Goal: Task Accomplishment & Management: Manage account settings

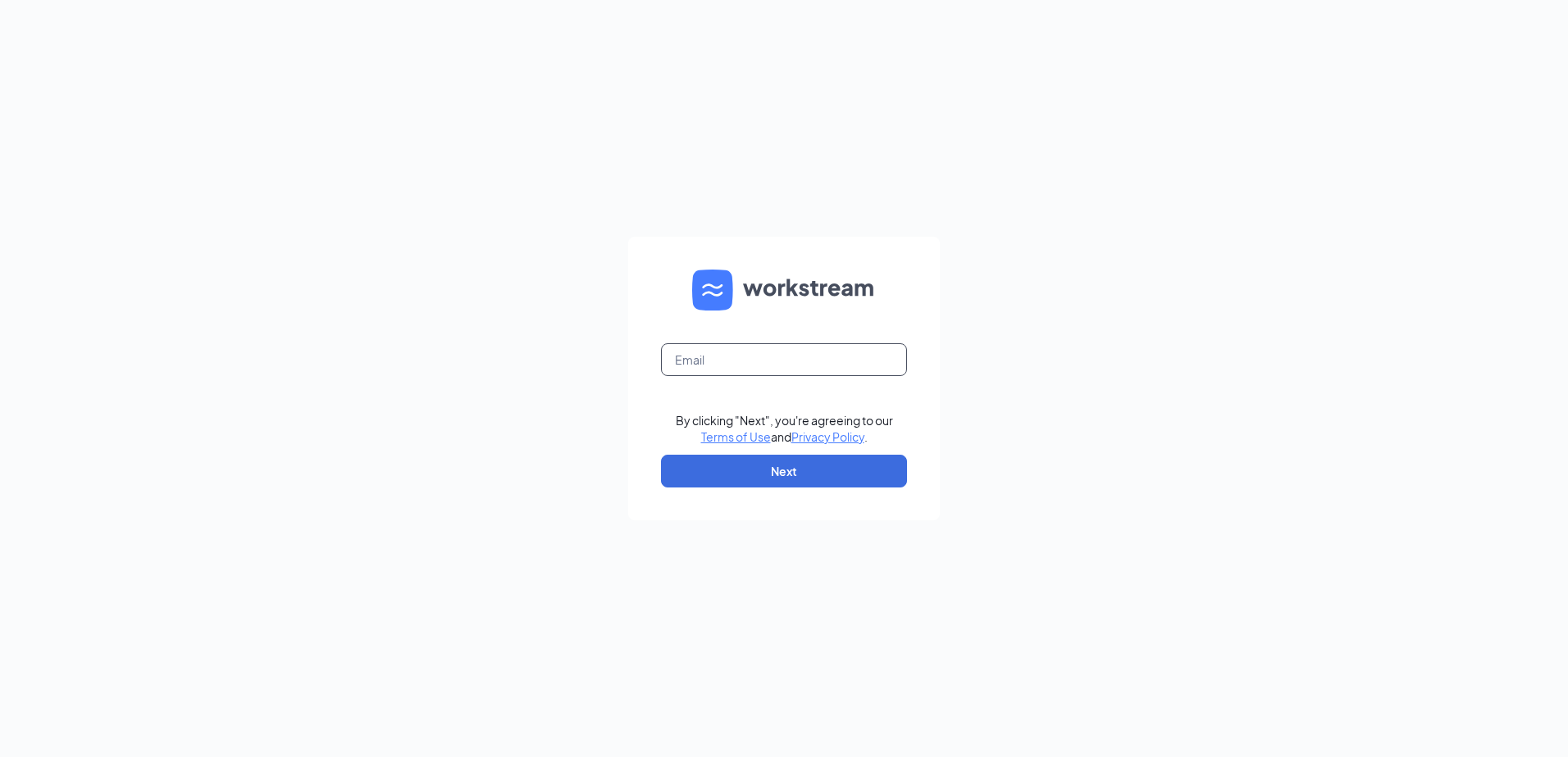
click at [713, 345] on input "text" at bounding box center [784, 359] width 246 height 33
type input "[EMAIL_ADDRESS][DOMAIN_NAME]"
click at [730, 456] on button "Next" at bounding box center [784, 471] width 246 height 33
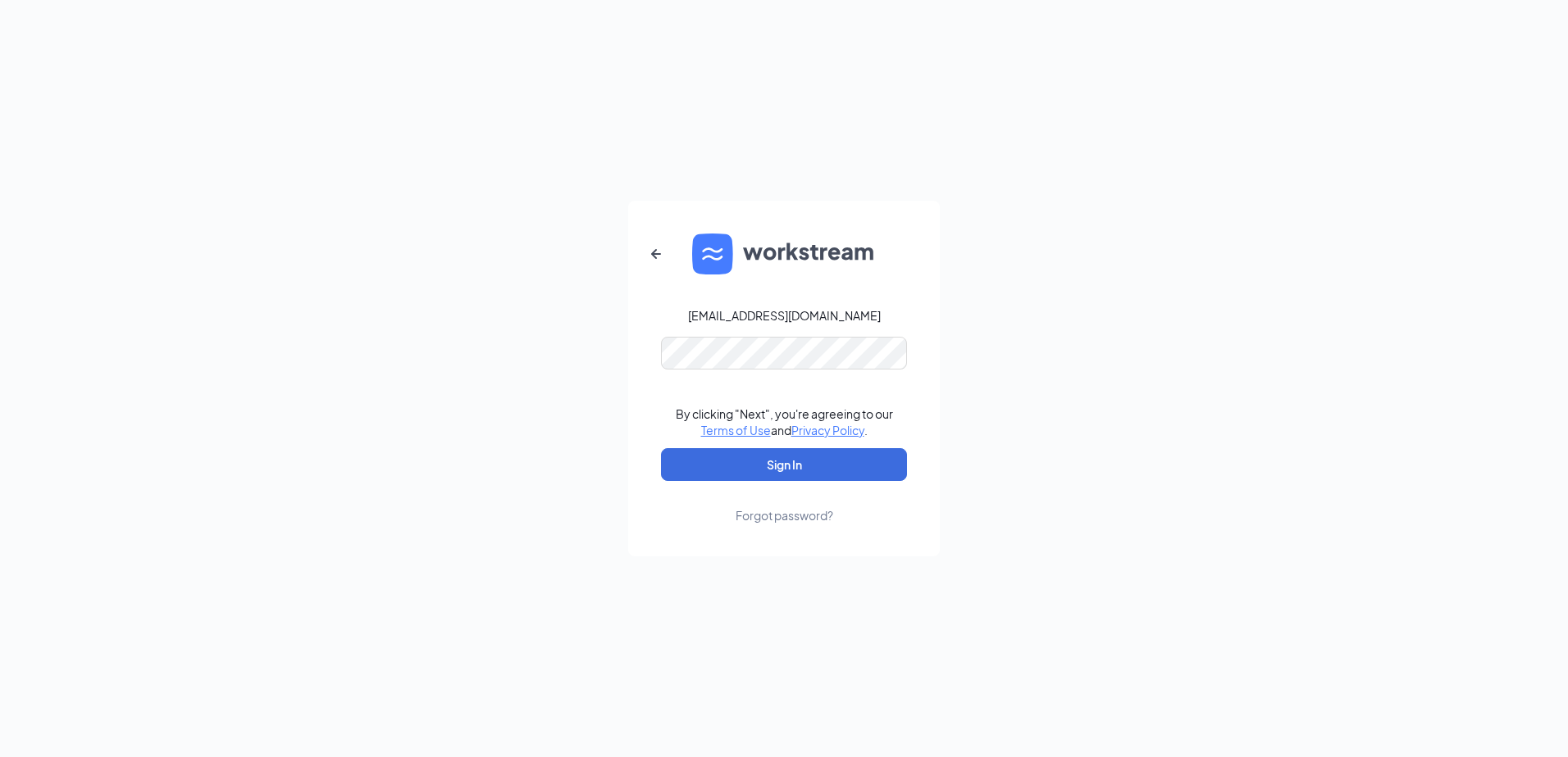
click at [720, 378] on form "[EMAIL_ADDRESS][DOMAIN_NAME] By clicking "Next", you're agreeing to our Terms o…" at bounding box center [784, 378] width 312 height 356
click at [710, 462] on button "Sign In" at bounding box center [784, 464] width 246 height 33
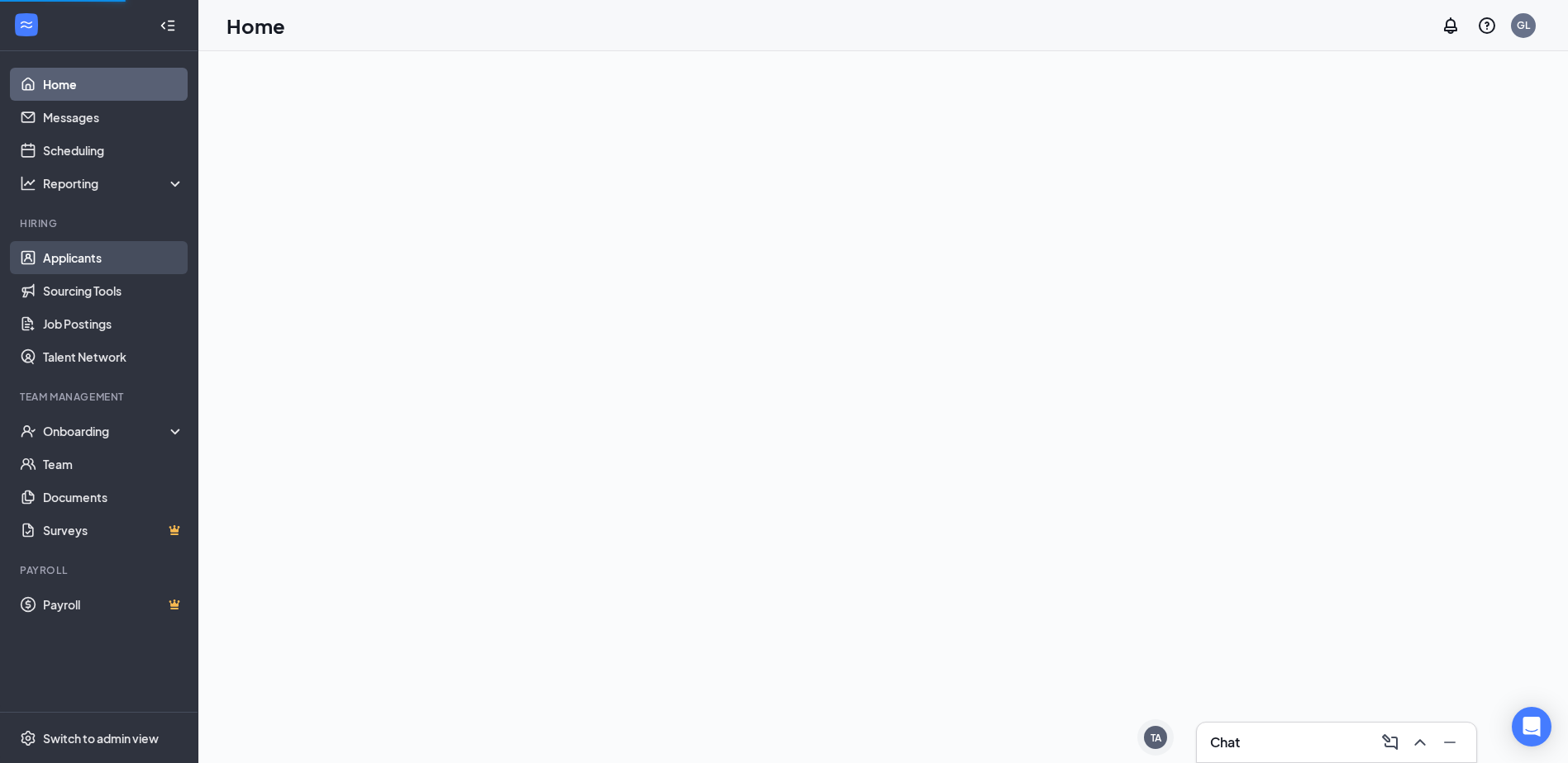
click at [102, 256] on link "Applicants" at bounding box center [113, 257] width 141 height 33
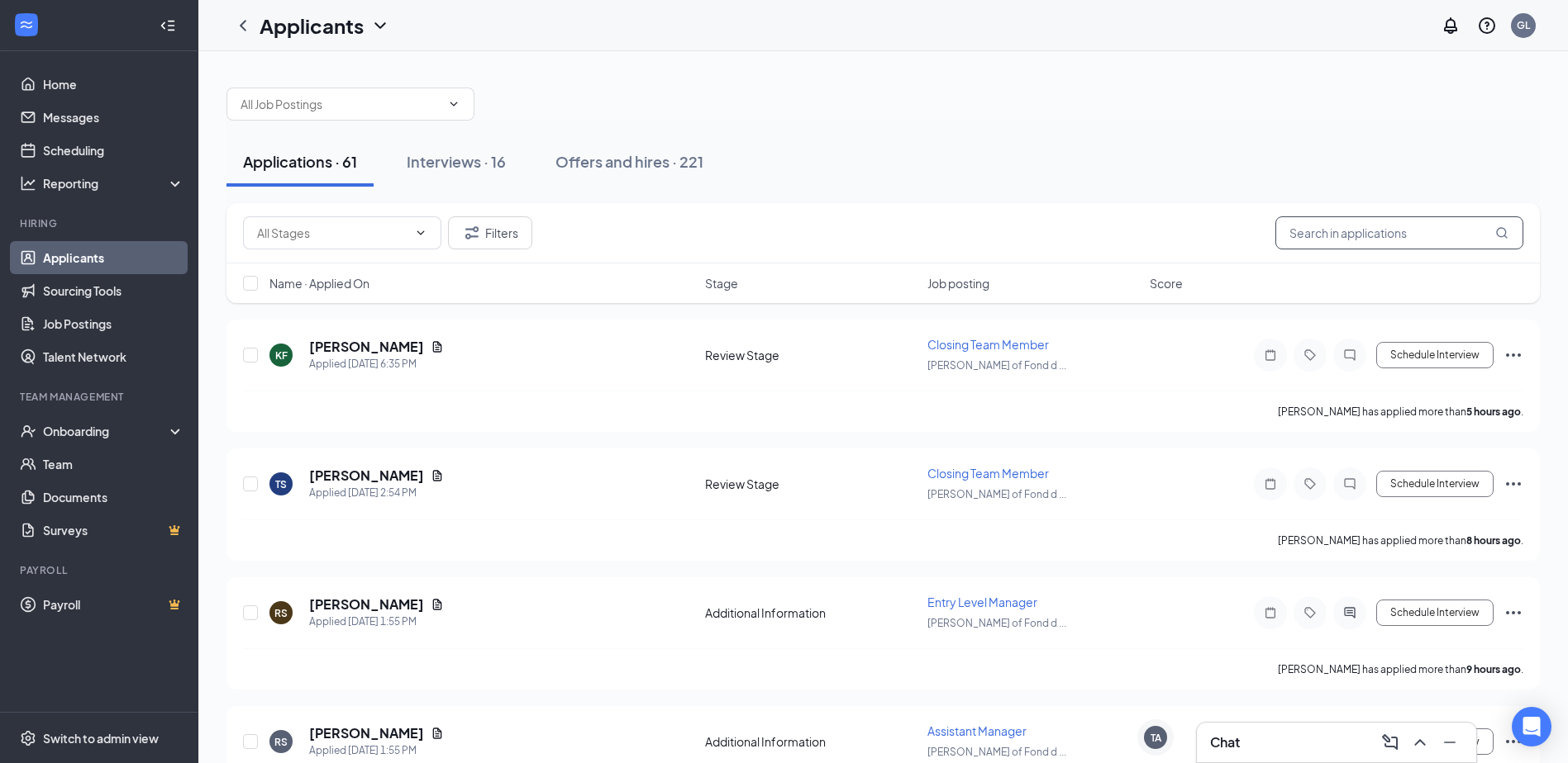
click at [1359, 235] on input "text" at bounding box center [1399, 232] width 248 height 33
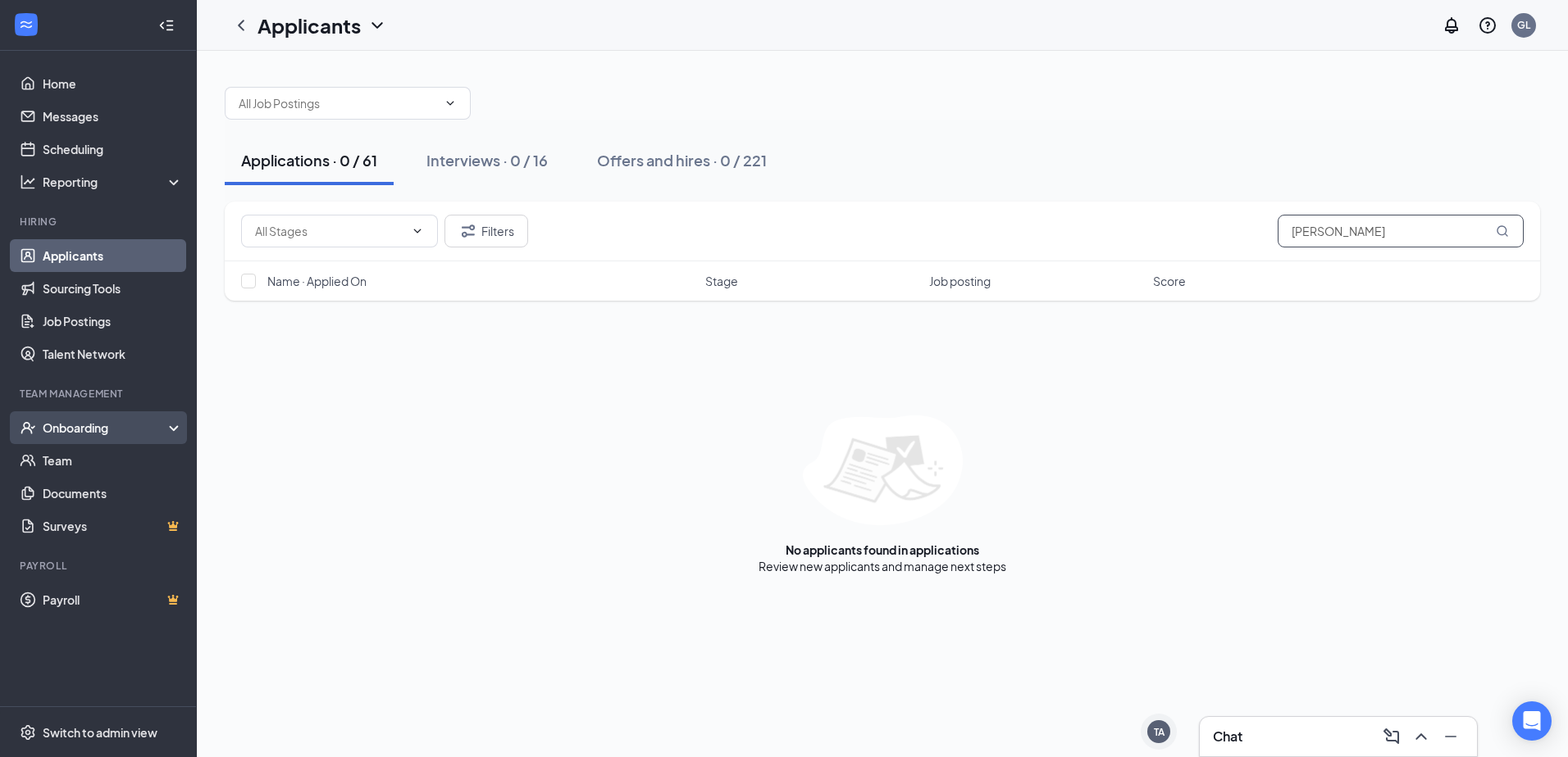
type input "angela"
click at [154, 423] on div "Onboarding" at bounding box center [106, 428] width 126 height 17
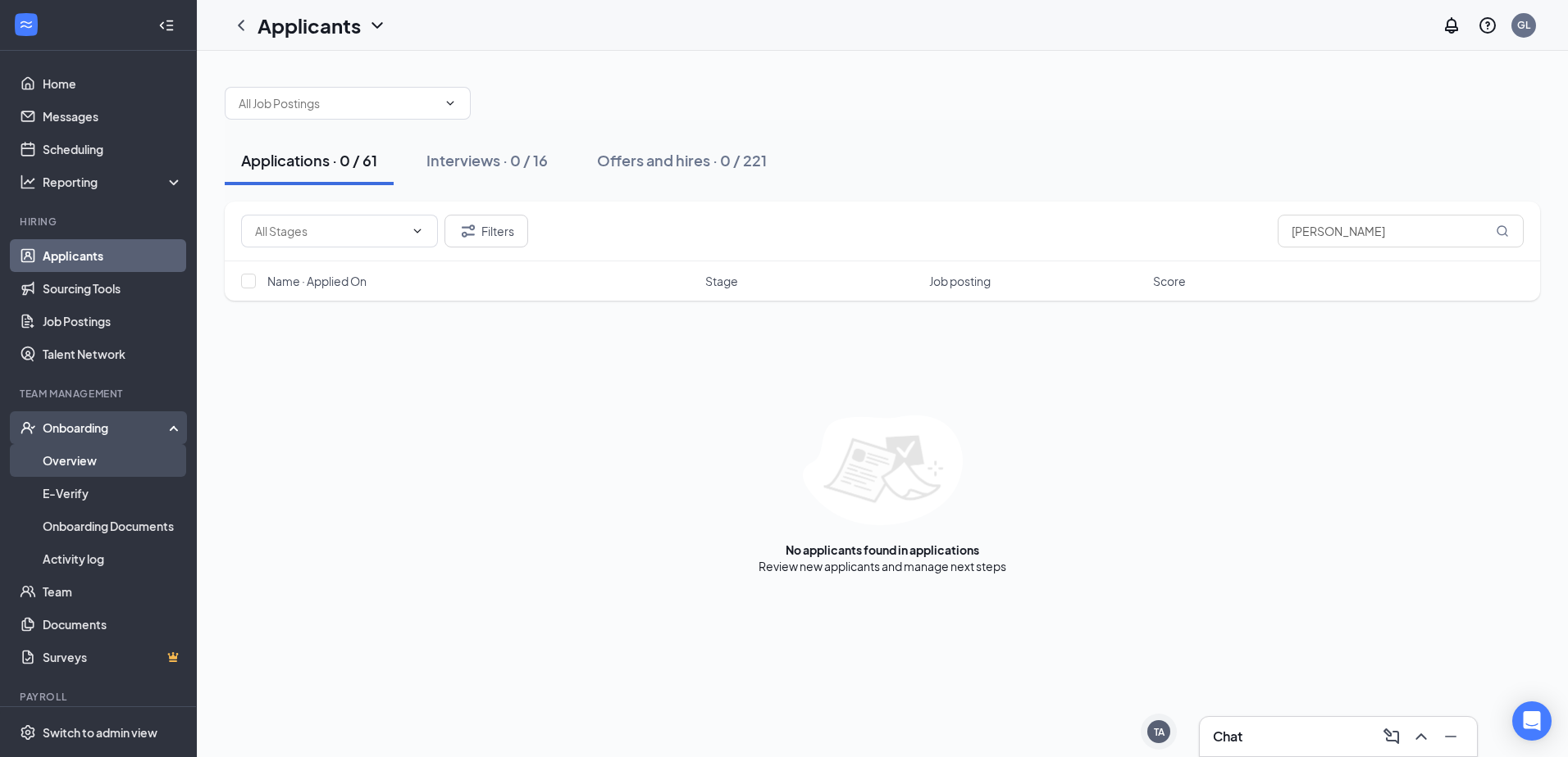
click at [124, 459] on link "Overview" at bounding box center [112, 461] width 140 height 33
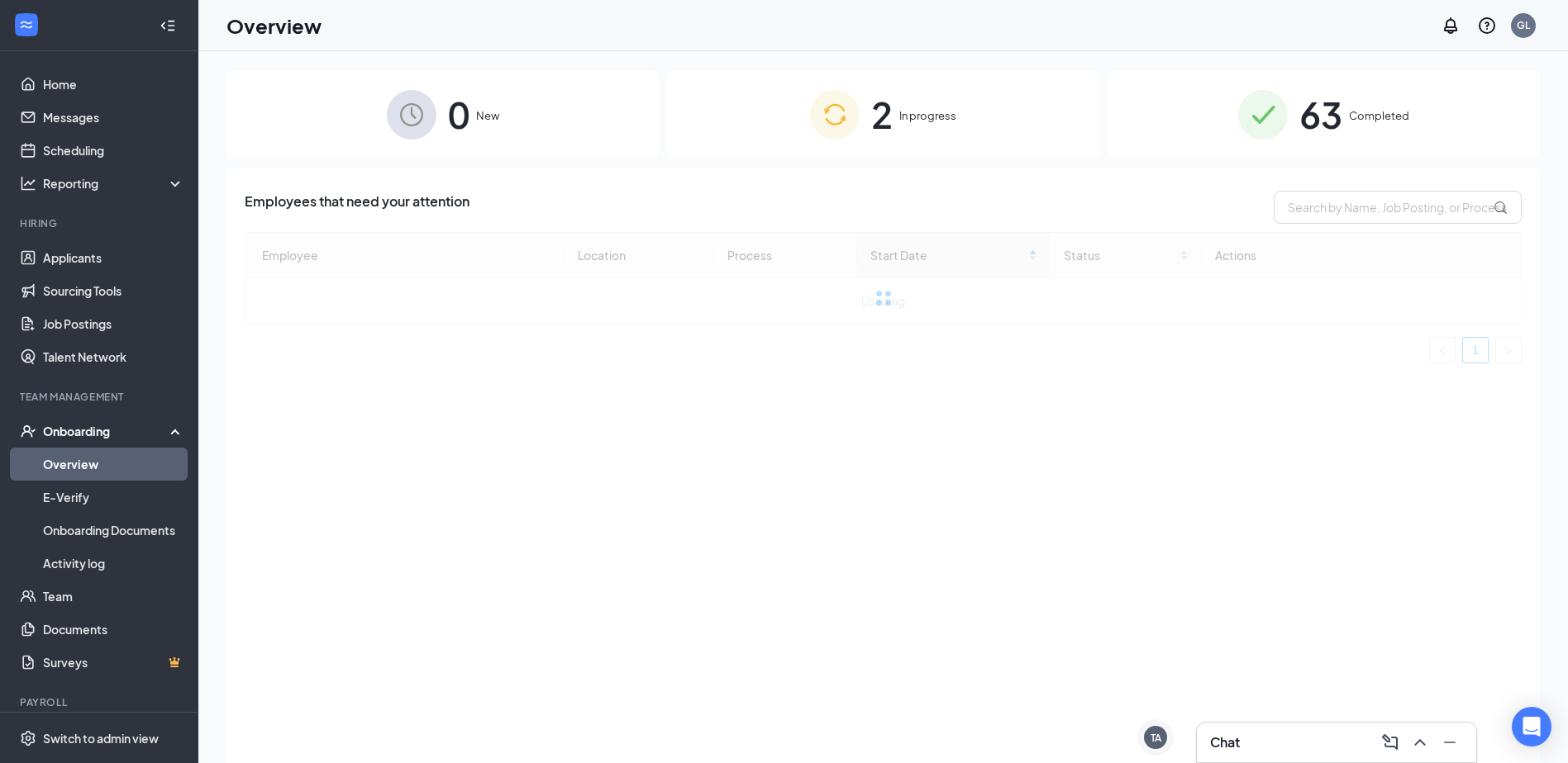
click at [995, 133] on div "2 In progress" at bounding box center [883, 114] width 432 height 87
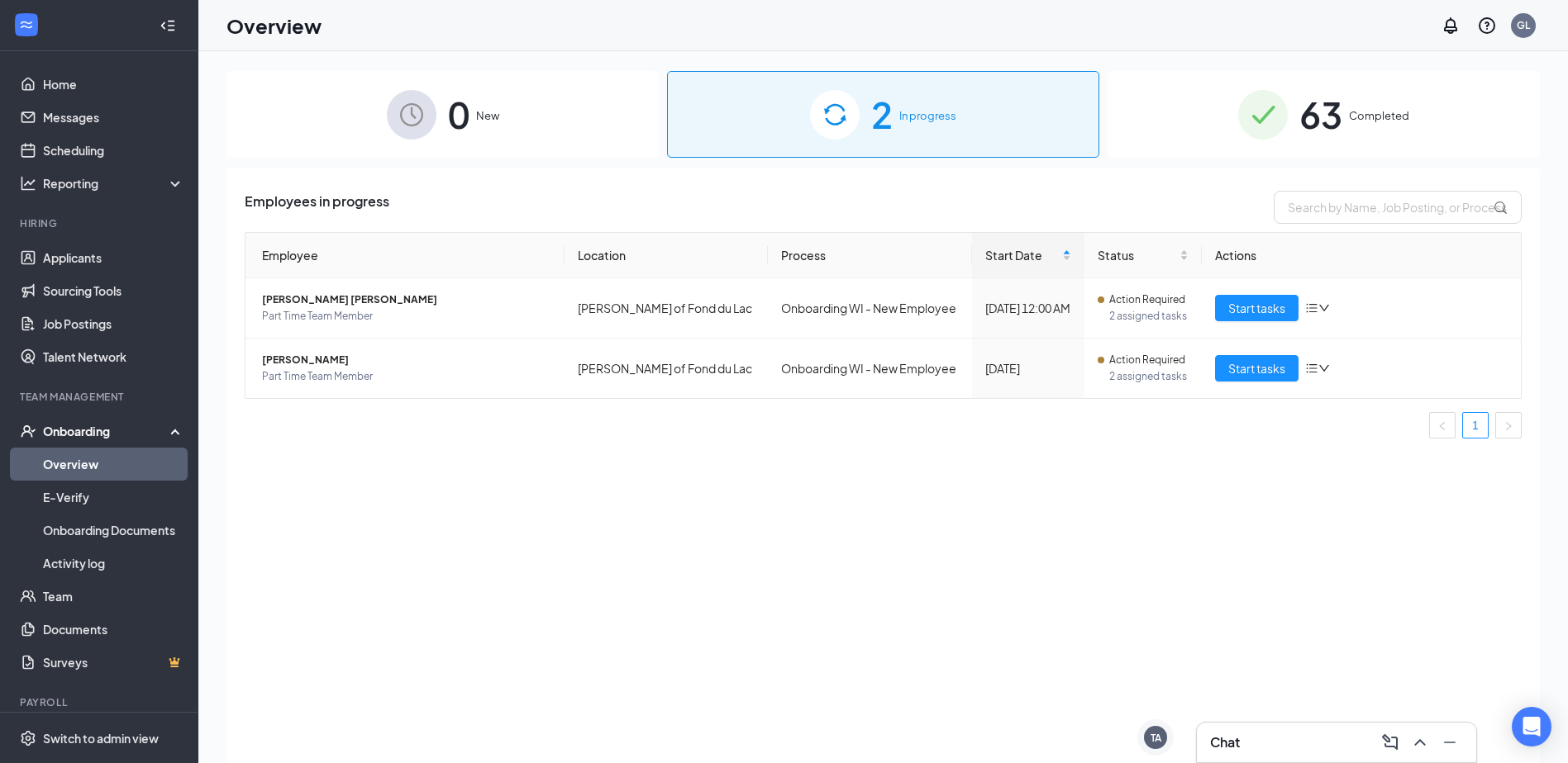
click at [95, 239] on li "Hiring Applicants Sourcing Tools Job Postings Talent Network" at bounding box center [99, 295] width 198 height 157
drag, startPoint x: 95, startPoint y: 239, endPoint x: 79, endPoint y: 79, distance: 160.8
click at [79, 79] on link "Home" at bounding box center [113, 84] width 141 height 33
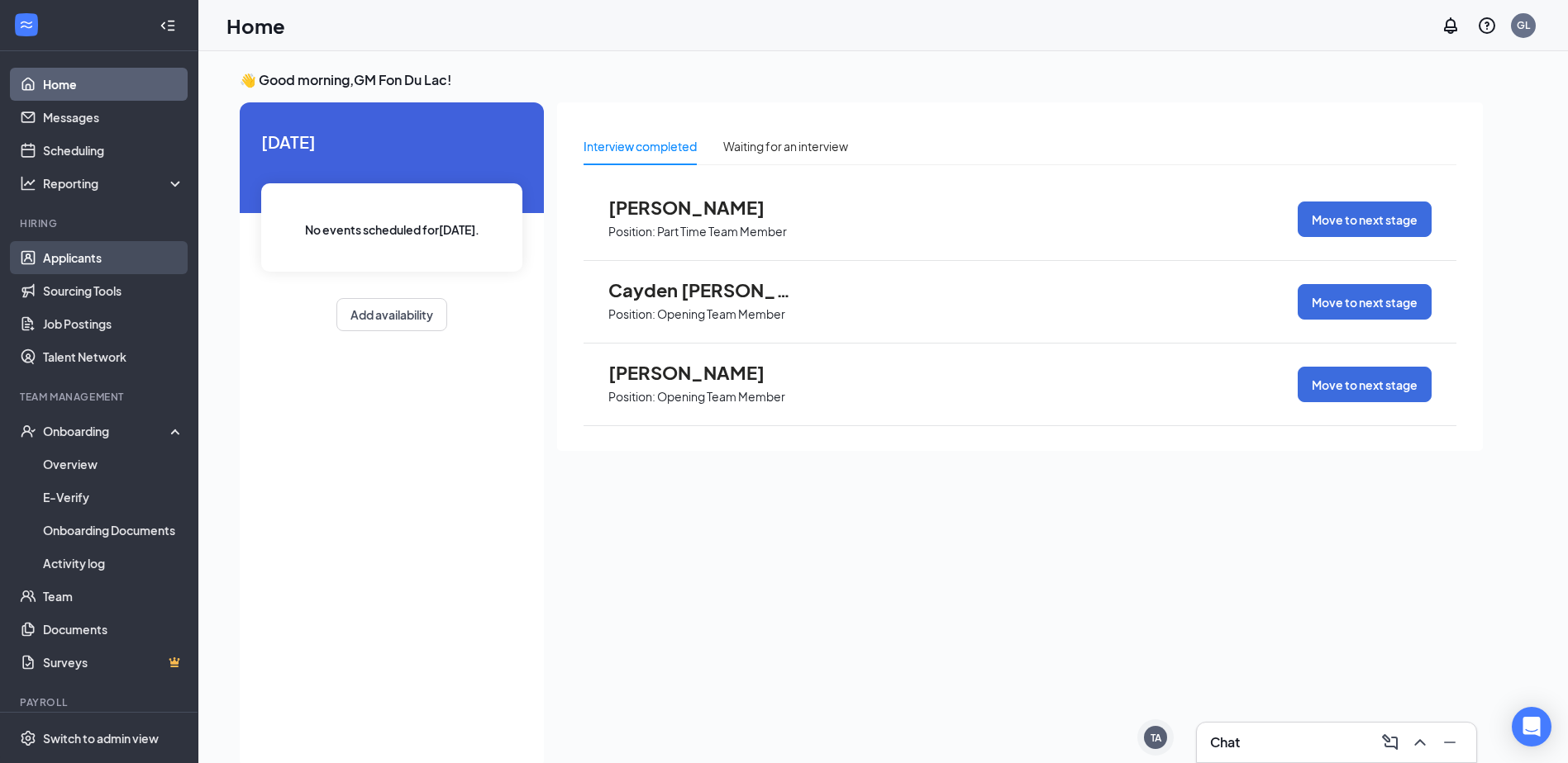
click at [79, 257] on link "Applicants" at bounding box center [113, 257] width 141 height 33
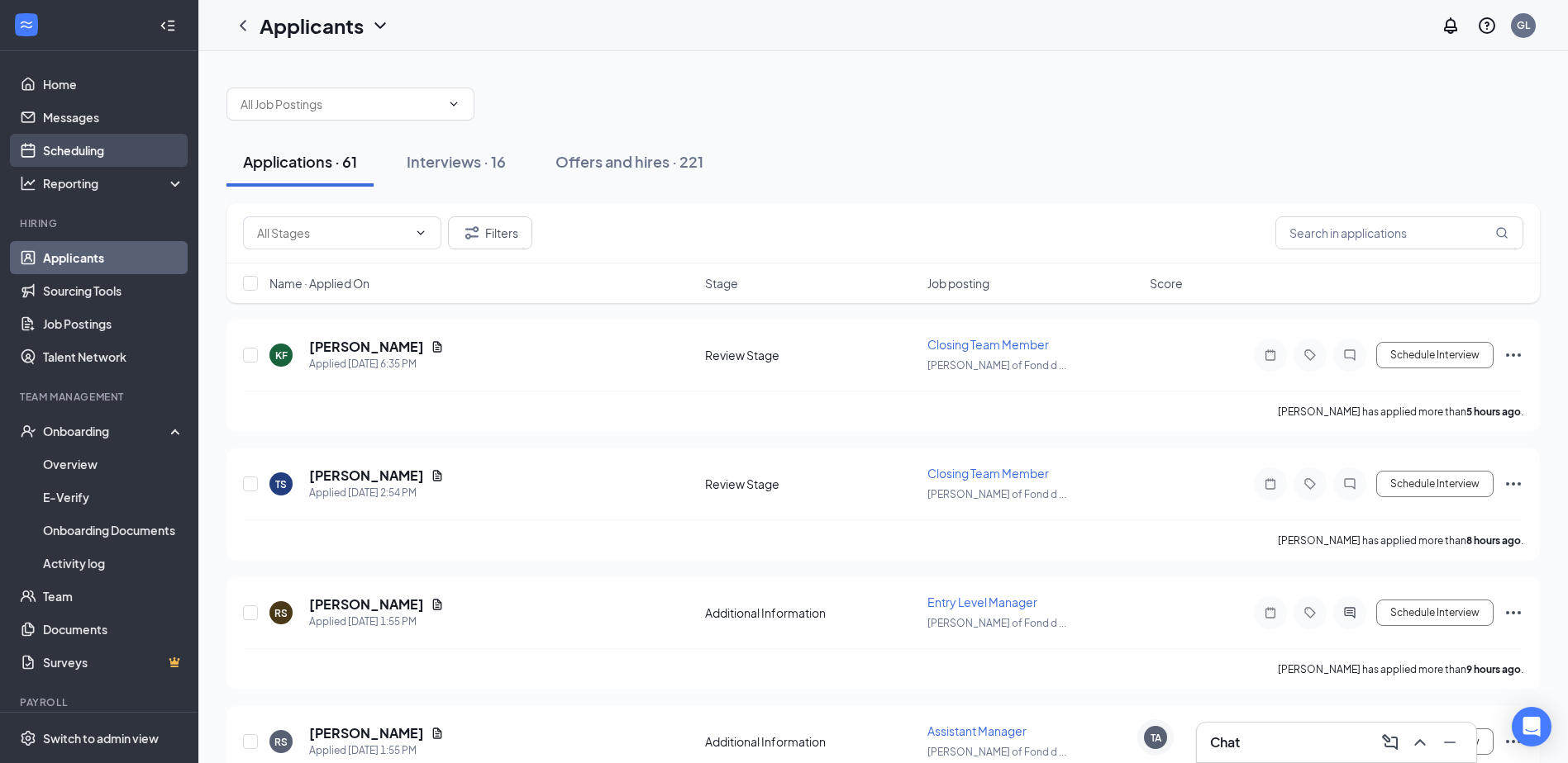
click at [107, 143] on link "Scheduling" at bounding box center [113, 150] width 141 height 33
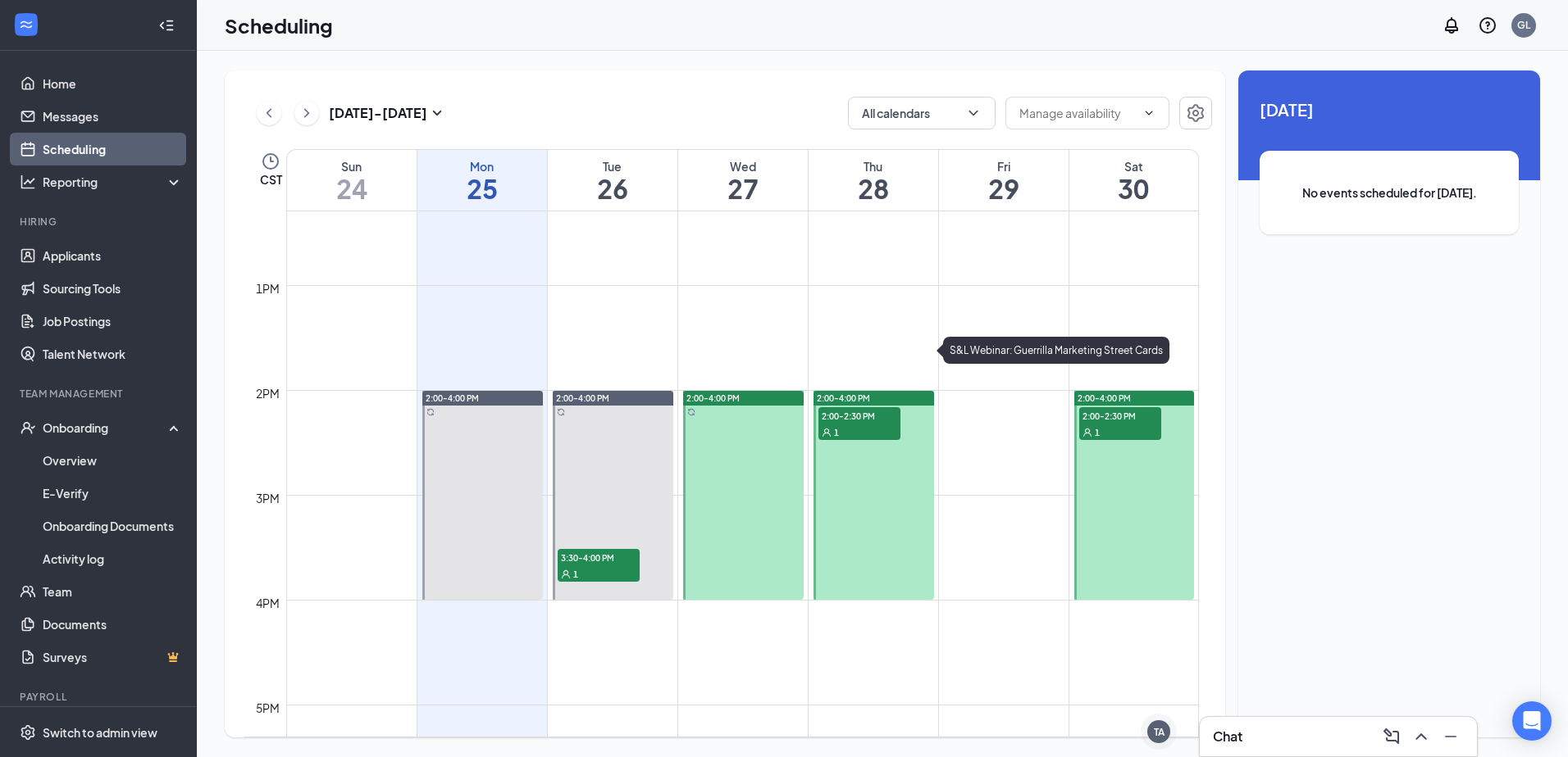
scroll to position [1298, 0]
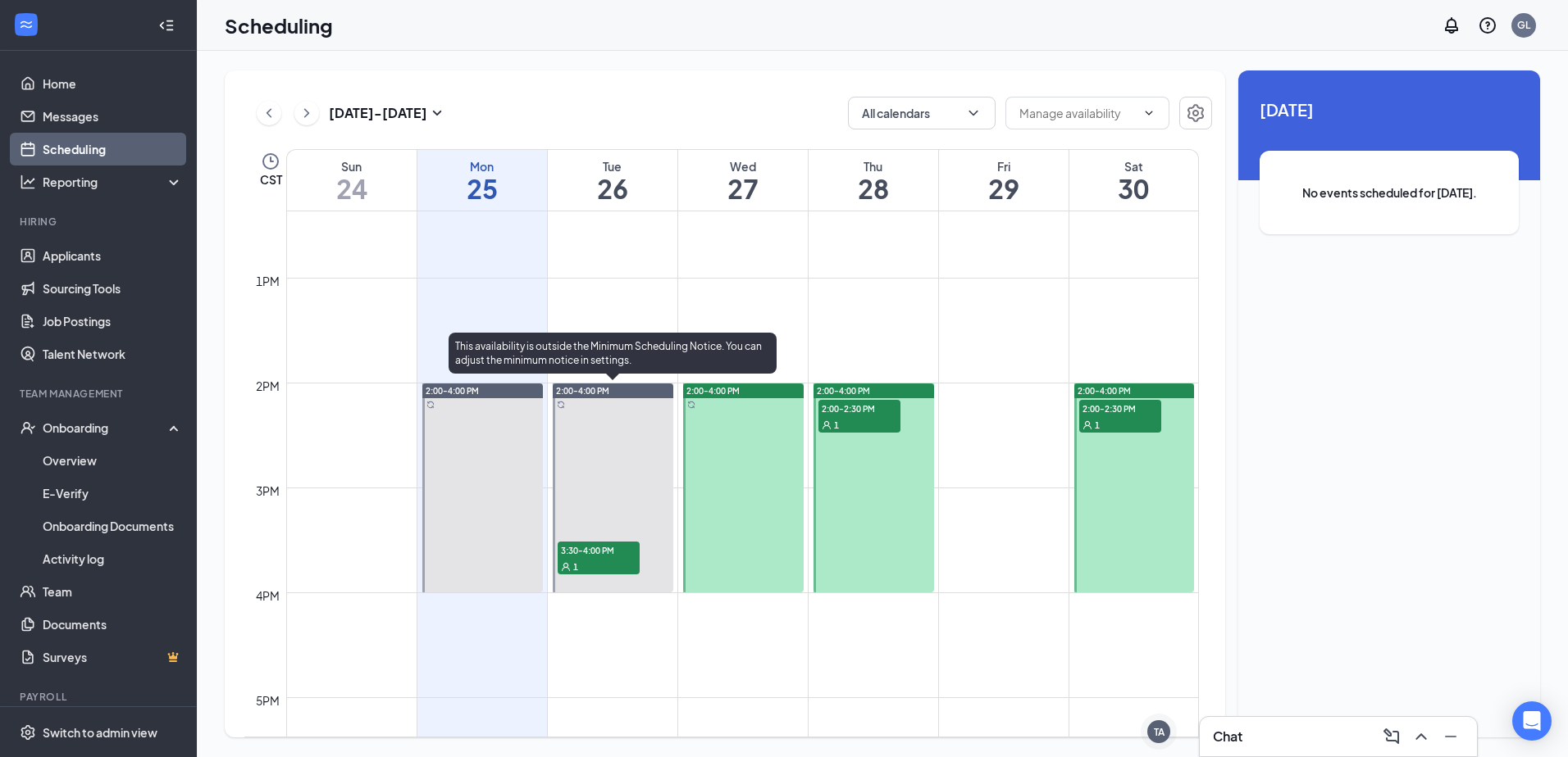
click at [596, 546] on span "3:30-4:00 PM" at bounding box center [599, 550] width 82 height 17
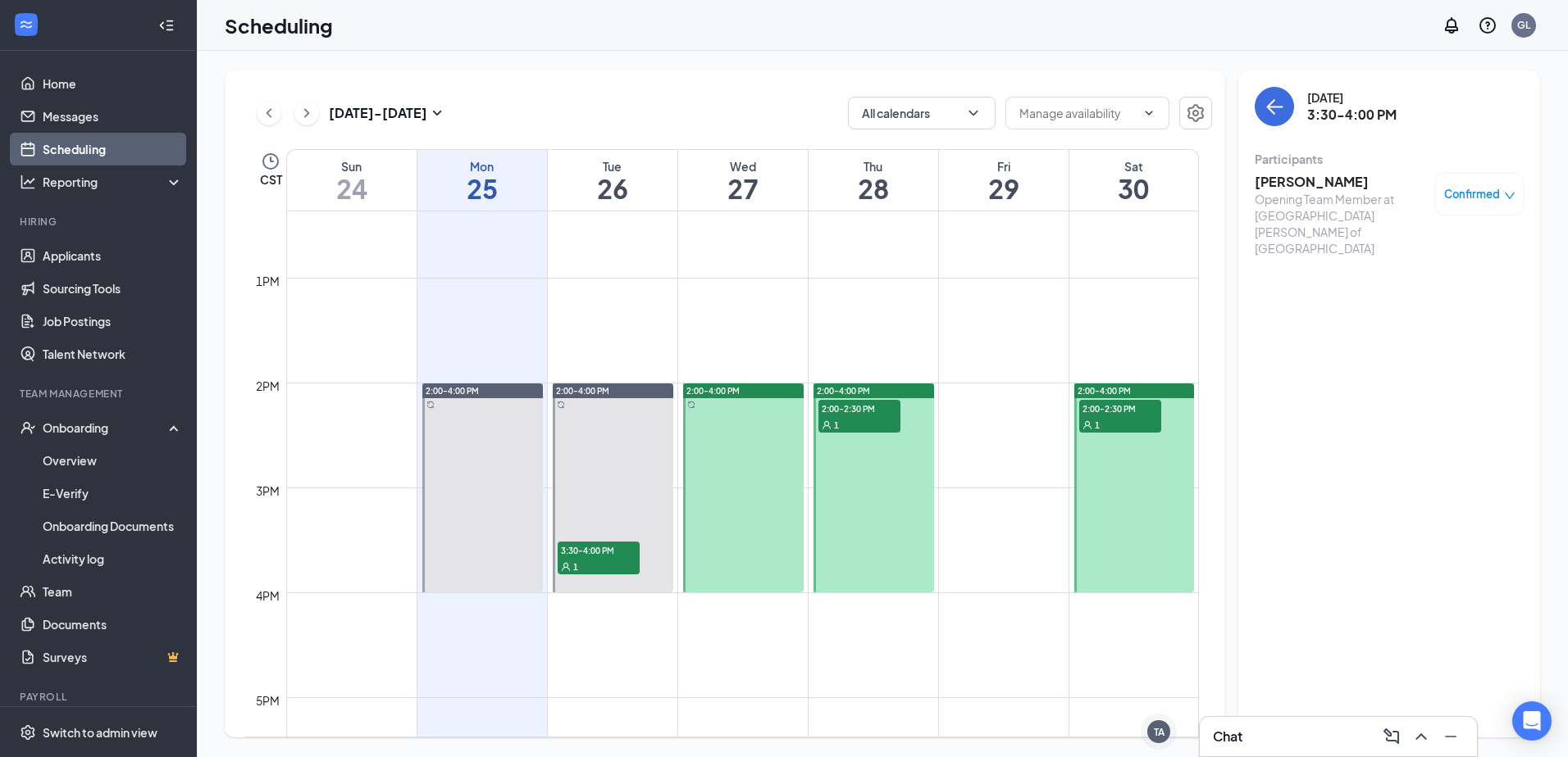
click at [857, 408] on span "2:00-2:30 PM" at bounding box center [859, 409] width 82 height 17
click at [1098, 407] on span "2:00-2:30 PM" at bounding box center [1120, 409] width 82 height 17
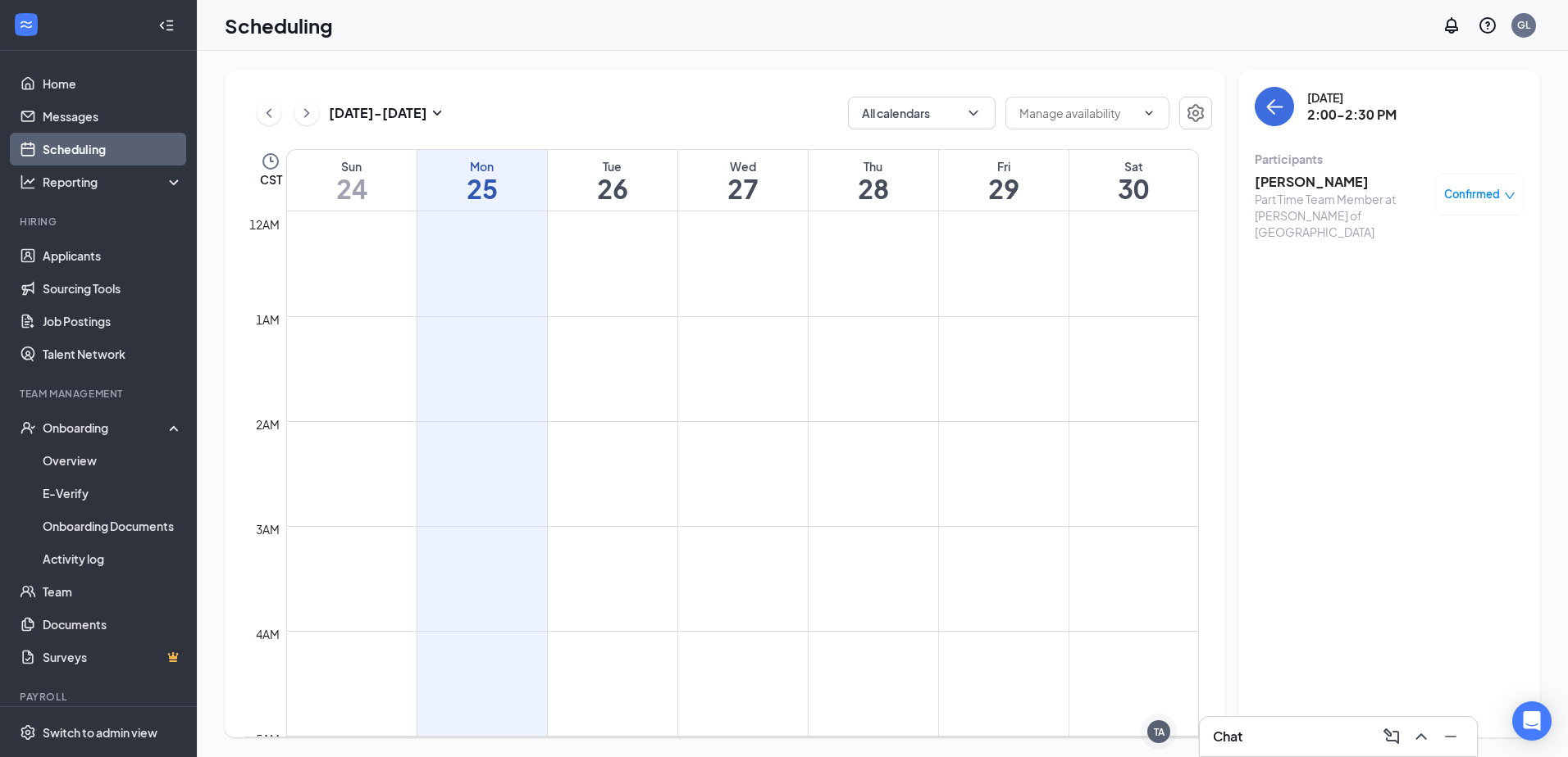
click at [442, 108] on icon "SmallChevronDown" at bounding box center [436, 112] width 19 height 19
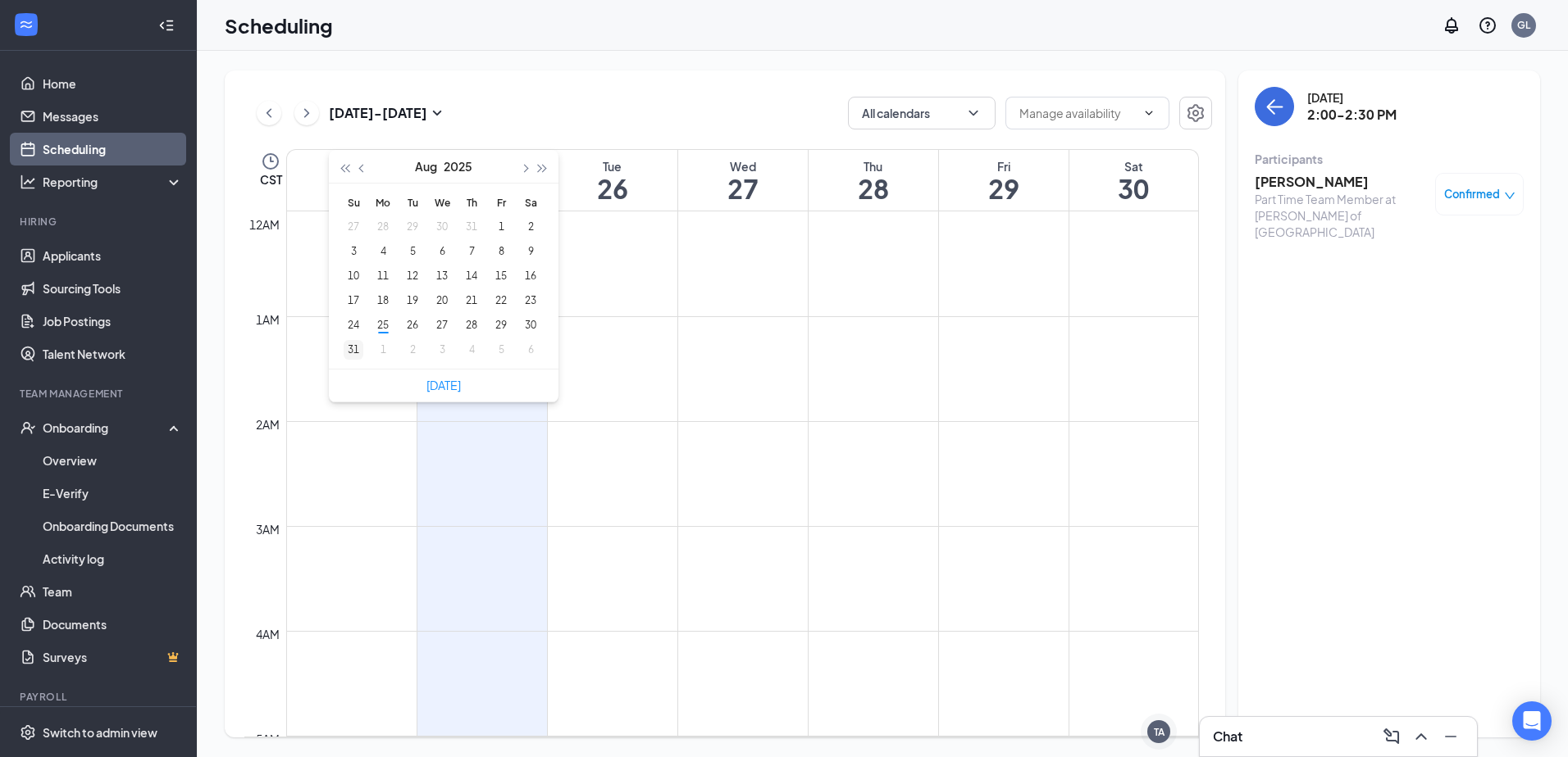
type input "2025-08-31"
click at [359, 348] on div "31" at bounding box center [353, 349] width 19 height 19
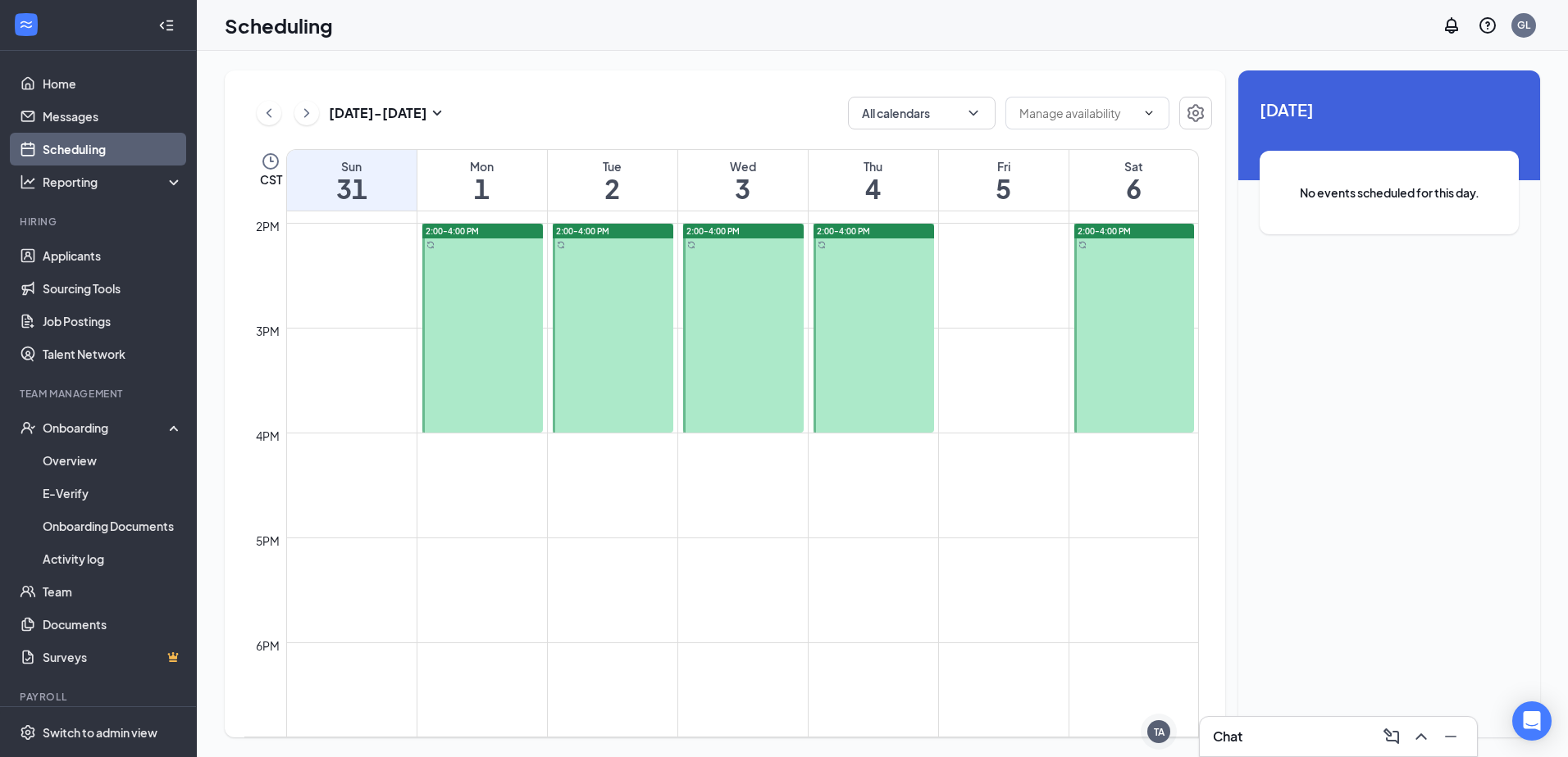
scroll to position [1461, 0]
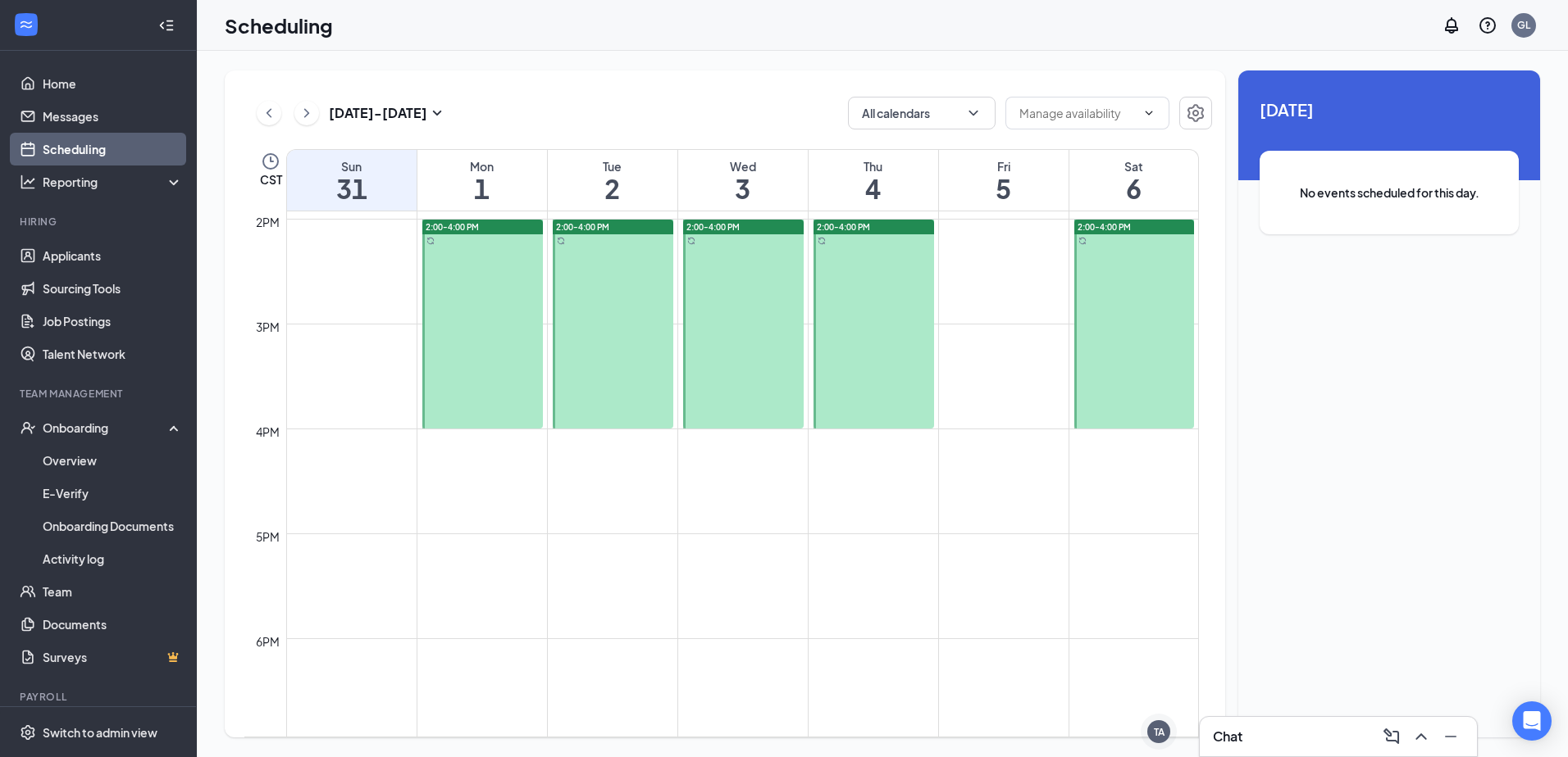
click at [491, 321] on div at bounding box center [482, 324] width 121 height 209
